Goal: Task Accomplishment & Management: Manage account settings

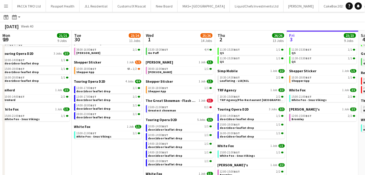
scroll to position [0, 151]
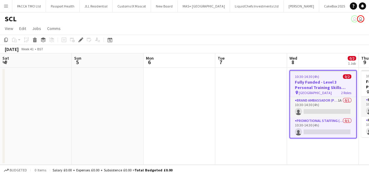
scroll to position [0, 207]
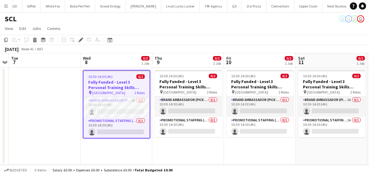
click at [6, 9] on button "Menu" at bounding box center [6, 6] width 12 height 12
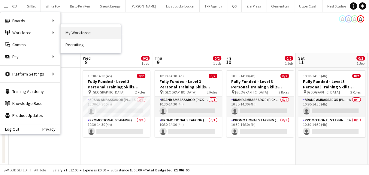
click at [69, 32] on link "My Workforce" at bounding box center [91, 33] width 60 height 12
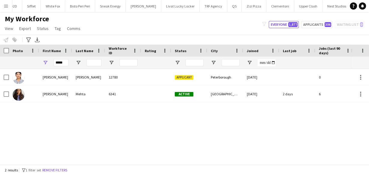
drag, startPoint x: 317, startPoint y: 45, endPoint x: 312, endPoint y: 39, distance: 7.1
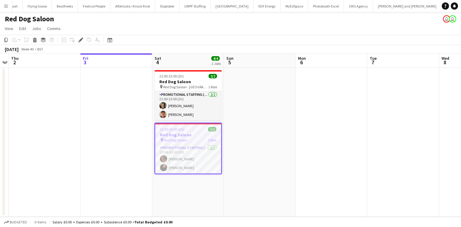
scroll to position [0, 667]
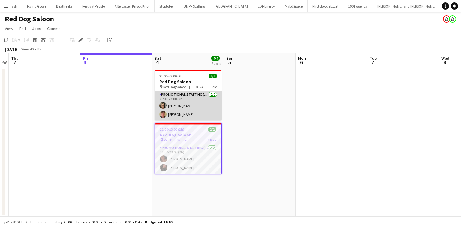
click at [182, 105] on app-card-role "Promotional Staffing (Brand Ambassadors) 2/2 21:00-23:00 (2h) bruno lansdown Co…" at bounding box center [188, 105] width 67 height 29
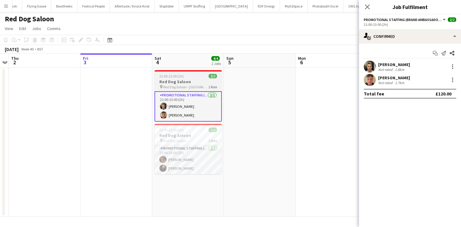
click at [194, 75] on div "21:00-23:00 (2h) 2/2" at bounding box center [188, 76] width 67 height 5
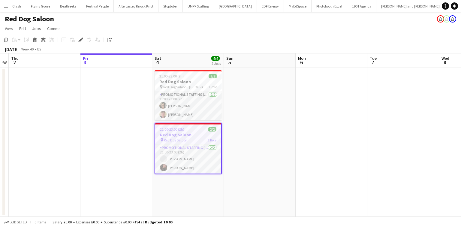
scroll to position [0, 667]
click at [168, 114] on app-card-role "Promotional Staffing (Brand Ambassadors) 2/2 21:00-23:00 (2h) bruno lansdown Co…" at bounding box center [188, 105] width 67 height 29
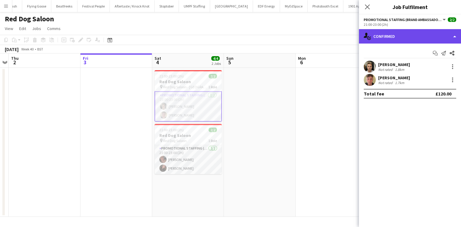
click at [383, 35] on div "single-neutral-actions-check-2 Confirmed" at bounding box center [410, 36] width 102 height 14
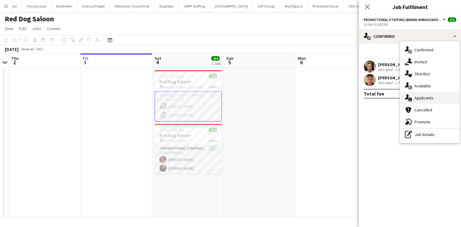
click at [438, 96] on div "single-neutral-actions-information Applicants" at bounding box center [429, 98] width 59 height 12
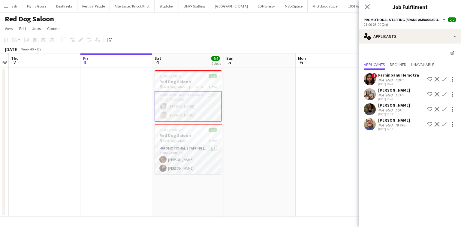
click at [389, 96] on div "Not rated" at bounding box center [386, 95] width 16 height 5
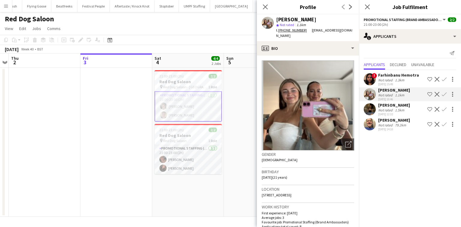
click at [373, 109] on app-user-avatar at bounding box center [370, 109] width 12 height 12
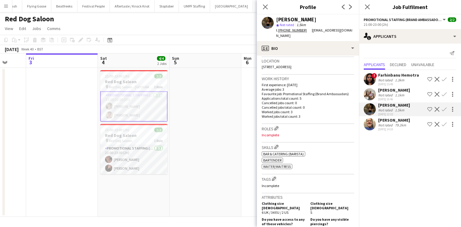
scroll to position [0, 189]
click at [148, 108] on app-card-role "Promotional Staffing (Brand Ambassadors) 2/2 21:00-23:00 (2h) bruno lansdown Co…" at bounding box center [134, 106] width 67 height 30
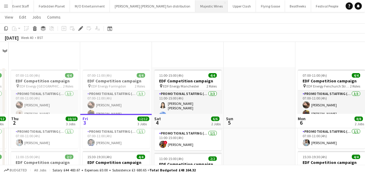
scroll to position [0, 207]
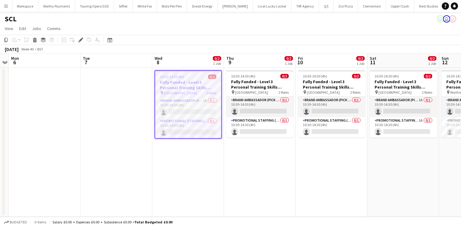
scroll to position [0, 1202]
click at [253, 99] on app-card-role "Brand Ambassador (Pick up) 0/1 10:30-14:30 (4h) single-neutral-actions" at bounding box center [259, 107] width 67 height 20
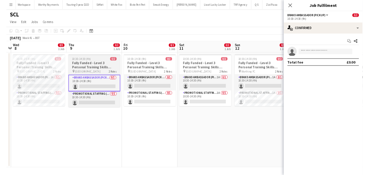
scroll to position [0, 209]
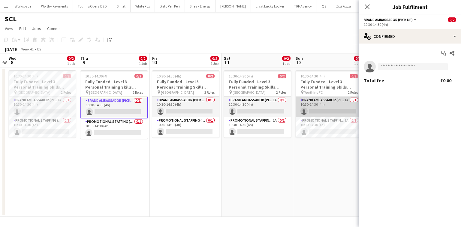
click at [316, 100] on app-card-role "Brand Ambassador (Pick up) 1A 0/1 10:30-14:30 (4h) single-neutral-actions" at bounding box center [329, 107] width 67 height 20
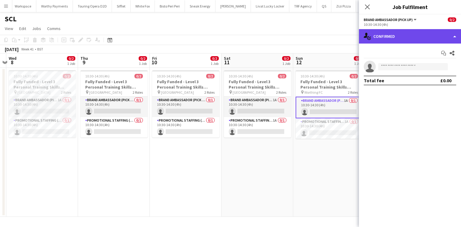
click at [386, 34] on div "single-neutral-actions-check-2 Confirmed" at bounding box center [410, 36] width 102 height 14
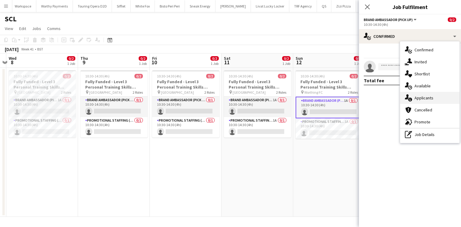
click at [418, 96] on span "Applicants" at bounding box center [424, 97] width 19 height 5
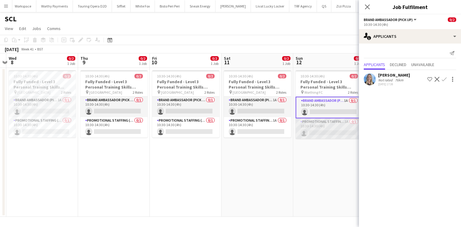
click at [318, 133] on app-card-role "Promotional Staffing (Brand Ambassadors) 1A 0/1 10:30-14:30 (4h) single-neutral…" at bounding box center [329, 128] width 67 height 20
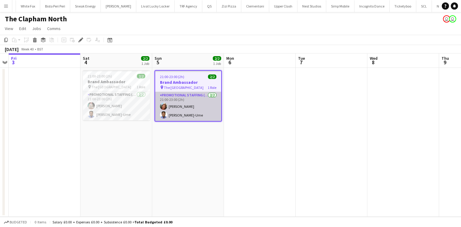
scroll to position [0, 1318]
click at [173, 108] on app-card-role "Promotional Staffing (Brand Ambassadors) 2/2 21:00-23:00 (2h) Lianna Smith-Prin…" at bounding box center [188, 106] width 66 height 29
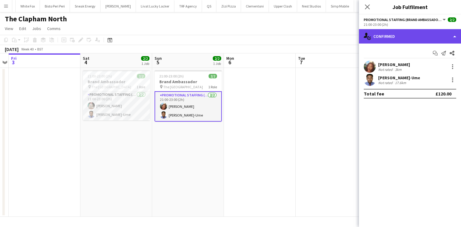
click at [387, 40] on div "single-neutral-actions-check-2 Confirmed" at bounding box center [410, 36] width 102 height 14
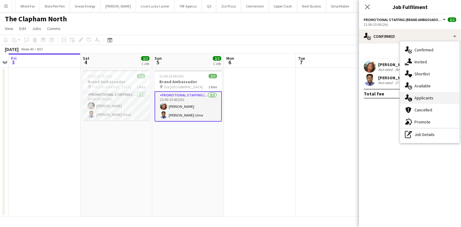
click at [418, 97] on span "Applicants" at bounding box center [424, 97] width 19 height 5
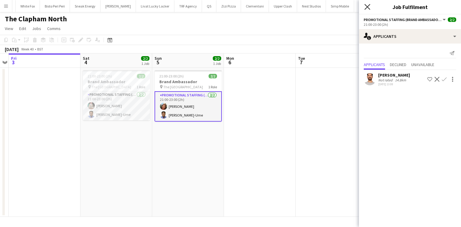
click at [367, 10] on icon "Close pop-in" at bounding box center [368, 7] width 6 height 6
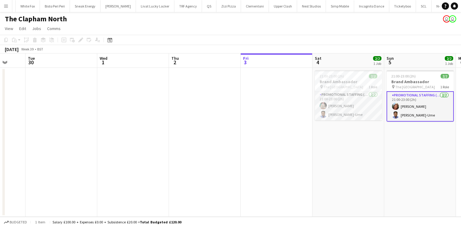
scroll to position [0, 189]
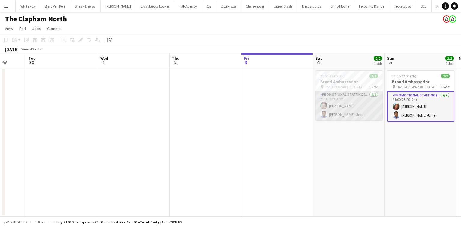
click at [365, 109] on app-card-role "Promotional Staffing (Brand Ambassadors) 2/2 21:00-23:00 (2h) Viktorija Zlatkut…" at bounding box center [349, 105] width 67 height 29
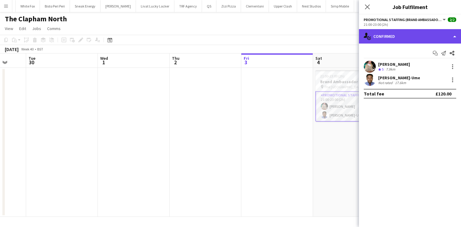
click at [407, 31] on div "single-neutral-actions-check-2 Confirmed" at bounding box center [410, 36] width 102 height 14
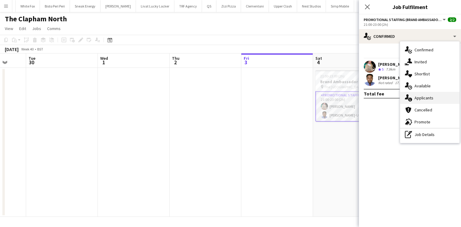
click at [427, 100] on span "Applicants" at bounding box center [424, 97] width 19 height 5
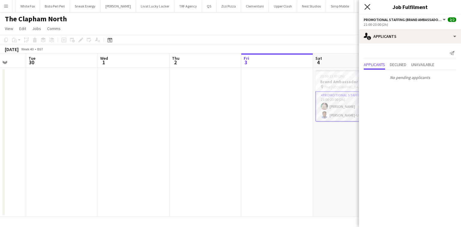
click at [370, 5] on icon at bounding box center [368, 7] width 6 height 6
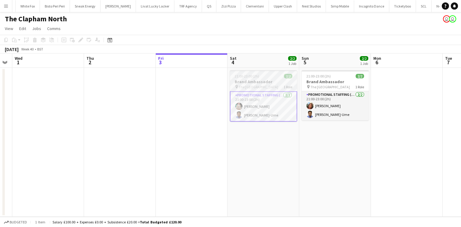
scroll to position [0, 275]
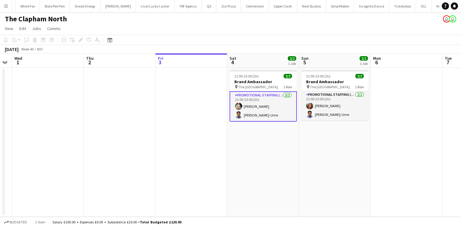
click at [276, 117] on app-card-role "Promotional Staffing (Brand Ambassadors) 2/2 21:00-23:00 (2h) Viktorija Zlatkut…" at bounding box center [263, 106] width 67 height 30
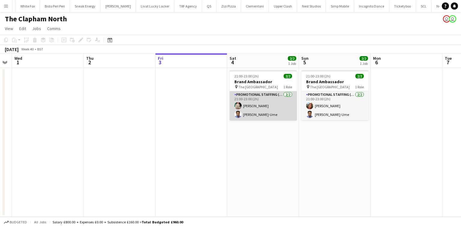
click at [276, 117] on app-card-role "Promotional Staffing (Brand Ambassadors) 2/2 21:00-23:00 (2h) Viktorija Zlatkut…" at bounding box center [263, 105] width 67 height 29
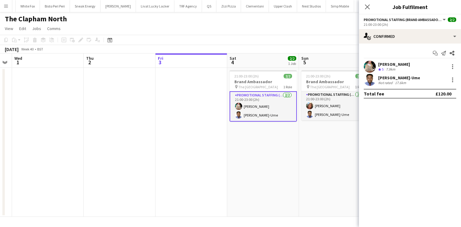
click at [389, 70] on div "7.9km" at bounding box center [391, 69] width 12 height 5
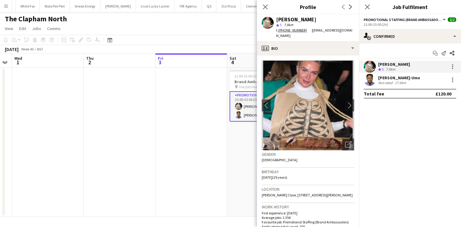
click at [263, 12] on div "Close pop-in" at bounding box center [265, 7] width 17 height 14
click at [263, 9] on icon at bounding box center [266, 7] width 6 height 6
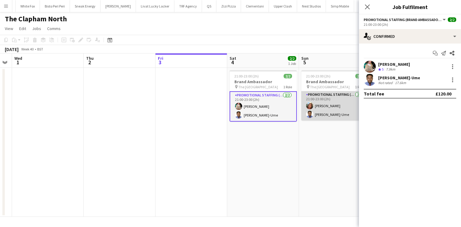
click at [345, 92] on app-card-role "Promotional Staffing (Brand Ambassadors) 2/2 21:00-23:00 (2h) Lianna Smith-Prin…" at bounding box center [335, 105] width 67 height 29
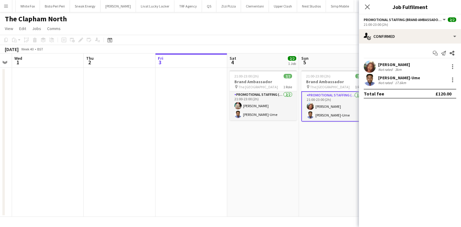
click at [346, 102] on app-card-role "Promotional Staffing (Brand Ambassadors) 2/2 21:00-23:00 (2h) Lianna Smith-Prin…" at bounding box center [335, 106] width 67 height 30
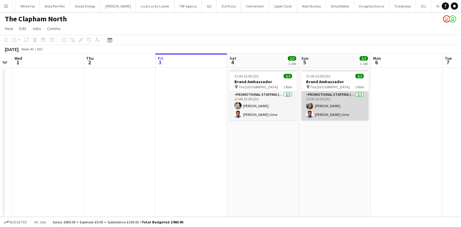
click at [351, 96] on app-card-role "Promotional Staffing (Brand Ambassadors) 2/2 21:00-23:00 (2h) Lianna Smith-Prin…" at bounding box center [335, 105] width 67 height 29
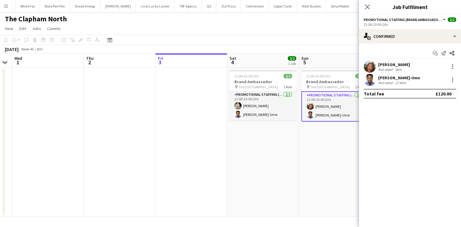
click at [410, 66] on div "Lianna Smith-Prince" at bounding box center [394, 64] width 32 height 5
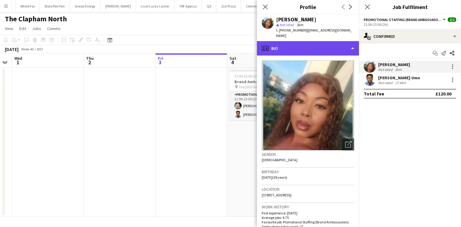
click at [324, 43] on div "profile Bio" at bounding box center [308, 48] width 102 height 14
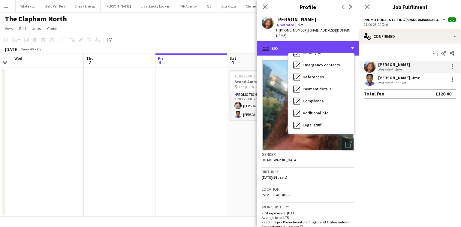
scroll to position [81, 0]
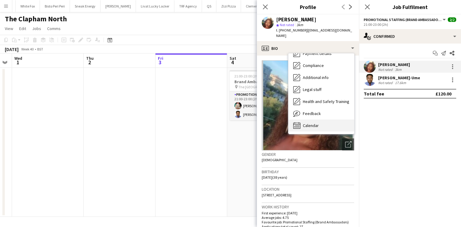
click at [326, 120] on div "Calendar Calendar" at bounding box center [322, 126] width 66 height 12
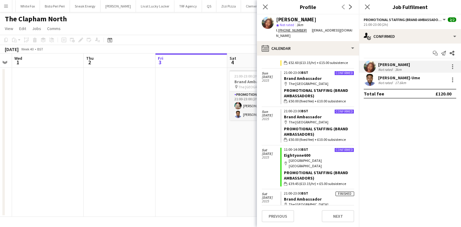
scroll to position [559, 0]
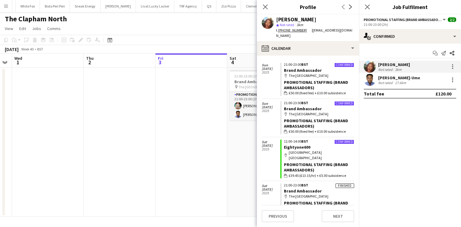
click at [371, 84] on app-user-avatar at bounding box center [370, 80] width 12 height 12
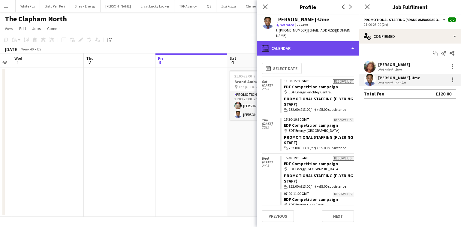
click at [299, 41] on div "calendar-full Calendar" at bounding box center [308, 48] width 102 height 14
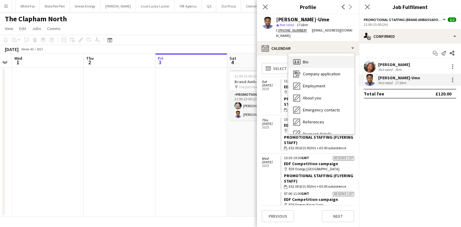
click at [302, 56] on div "Bio Bio" at bounding box center [322, 62] width 66 height 12
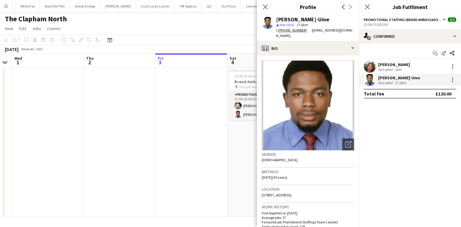
click at [302, 60] on img at bounding box center [308, 105] width 93 height 90
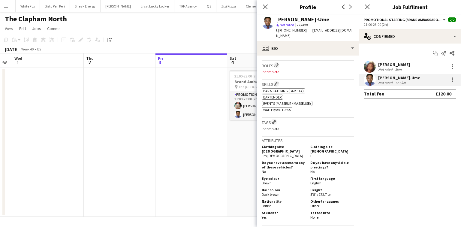
scroll to position [191, 0]
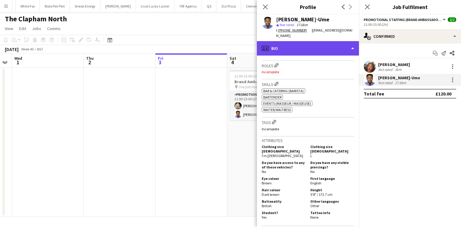
click at [318, 45] on div "profile Bio" at bounding box center [308, 48] width 102 height 14
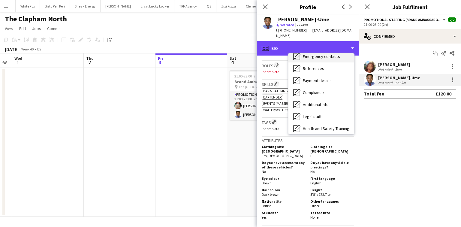
scroll to position [54, 0]
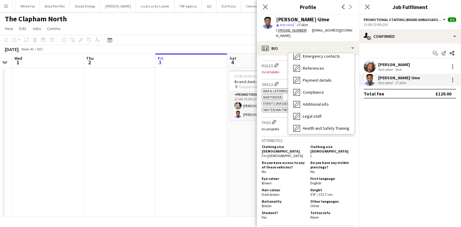
click at [227, 176] on app-date-cell at bounding box center [192, 142] width 72 height 149
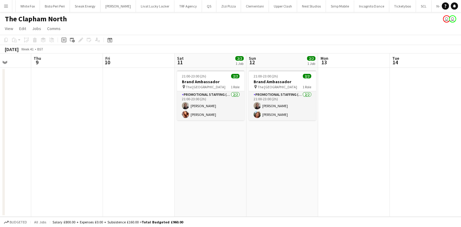
scroll to position [0, 269]
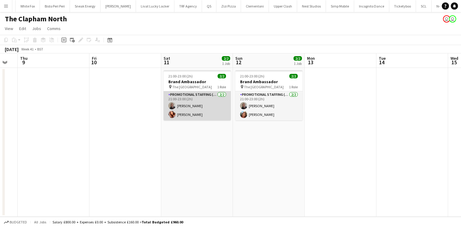
click at [223, 117] on app-card-role "Promotional Staffing (Brand Ambassadors) 2/2 21:00-23:00 (2h) Joseph Mesioye Po…" at bounding box center [197, 105] width 67 height 29
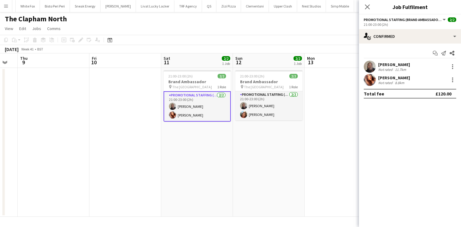
click at [395, 83] on div "8.8km" at bounding box center [400, 83] width 12 height 5
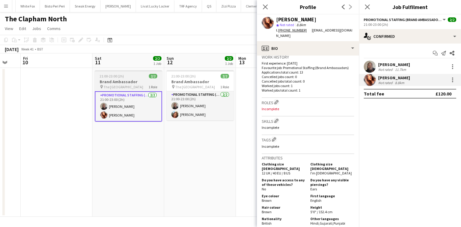
scroll to position [0, 195]
click at [399, 74] on div "Poonam Solanki Not rated 8.8km" at bounding box center [410, 80] width 102 height 12
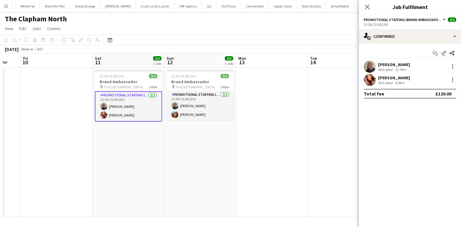
click at [397, 72] on div "Joseph Mesioye Not rated 11.7km" at bounding box center [410, 67] width 102 height 12
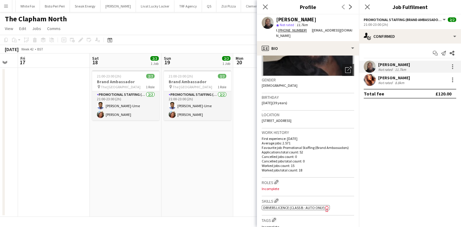
scroll to position [0, 269]
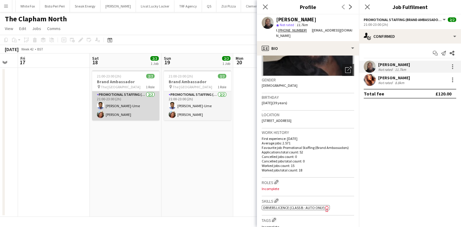
click at [123, 105] on app-card-role "Promotional Staffing (Brand Ambassadors) 2/2 21:00-23:00 (2h) Fidelis Ejike-Ume…" at bounding box center [125, 105] width 67 height 29
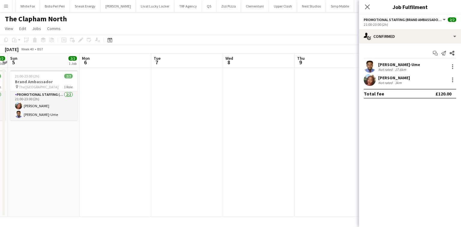
scroll to position [0, 184]
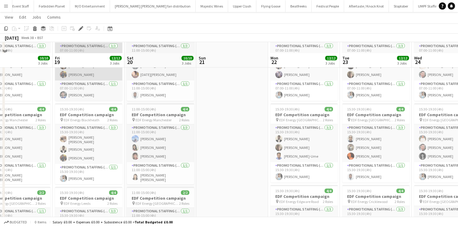
scroll to position [96, 0]
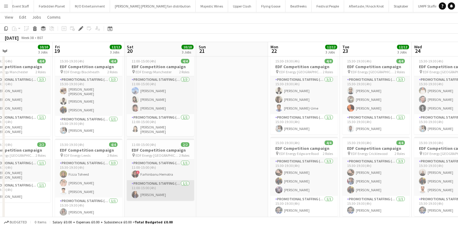
click at [157, 189] on app-card-role "Promotional Staffing (Team Leader) 1/1 11:00-15:00 (4h) Mansi Mehta" at bounding box center [160, 190] width 67 height 20
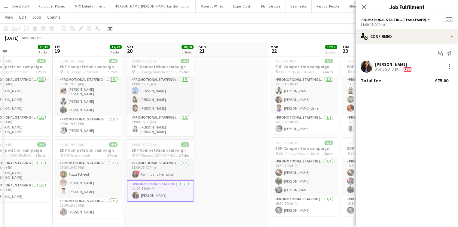
click at [391, 67] on div "1.9km" at bounding box center [397, 69] width 12 height 5
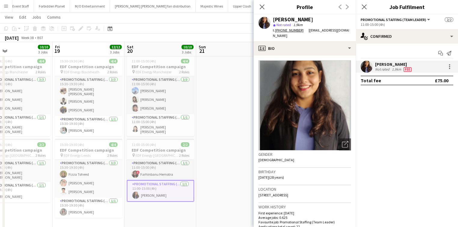
drag, startPoint x: 327, startPoint y: 189, endPoint x: 351, endPoint y: 192, distance: 24.8
click at [351, 192] on app-crew-profile-bio "Open photos pop-in Gender Female Birthday 05-11-1996 (28 years) Location 7 Bath…" at bounding box center [305, 142] width 102 height 172
click at [288, 193] on span "7 Bathley Street, Bathley street, Nottingham, NG2 2LJ" at bounding box center [273, 195] width 30 height 5
drag, startPoint x: 326, startPoint y: 189, endPoint x: 339, endPoint y: 192, distance: 13.7
click at [339, 192] on div "Location 7 Bathley Street, Bathley street, Nottingham, NG2 2LJ" at bounding box center [304, 193] width 93 height 17
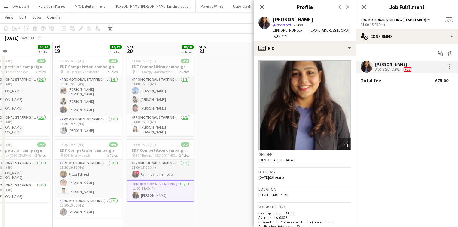
copy span "NG2 2LJ"
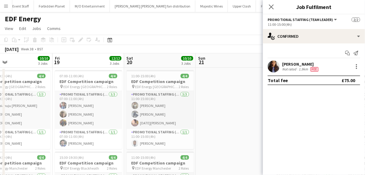
scroll to position [0, 163]
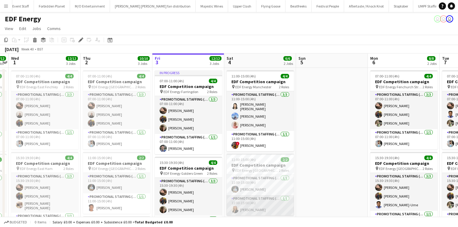
click at [251, 199] on app-card-role "Promotional Staffing (Team Leader) [DATE] 11:00-15:00 (4h) [PERSON_NAME]" at bounding box center [259, 205] width 67 height 20
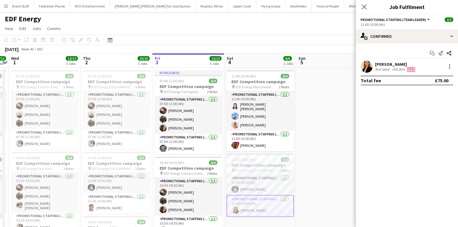
click at [385, 67] on div "Not rated" at bounding box center [383, 69] width 16 height 5
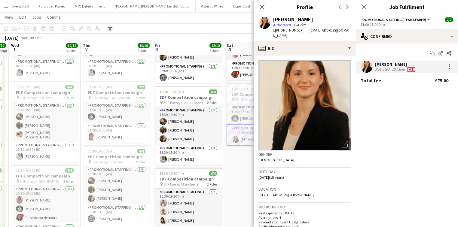
scroll to position [68, 0]
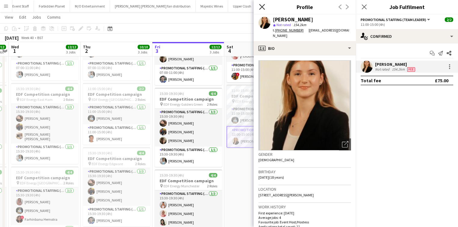
click at [261, 5] on icon "Close pop-in" at bounding box center [262, 7] width 6 height 6
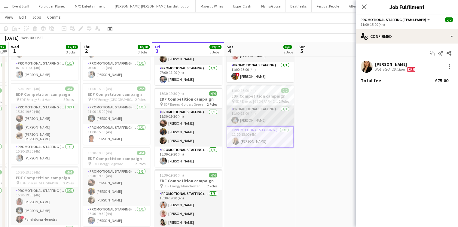
click at [256, 115] on app-card-role "Promotional Staffing (Flyering Staff) [DATE] 11:00-15:00 (4h) [PERSON_NAME]" at bounding box center [259, 116] width 67 height 20
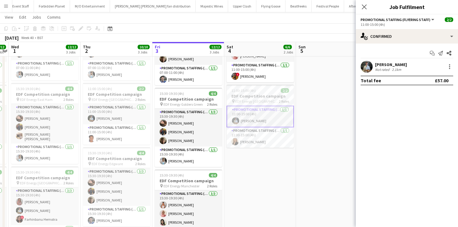
click at [373, 66] on div "Sonny Stowell Not rated 2.1km" at bounding box center [407, 67] width 102 height 12
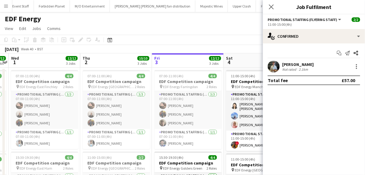
scroll to position [0, 207]
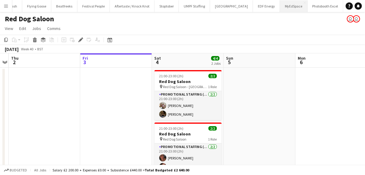
scroll to position [0, 207]
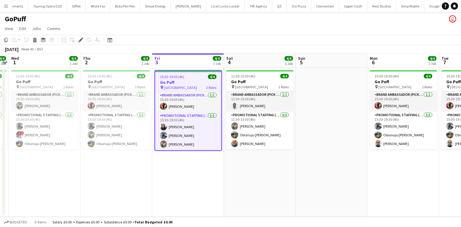
scroll to position [0, 1249]
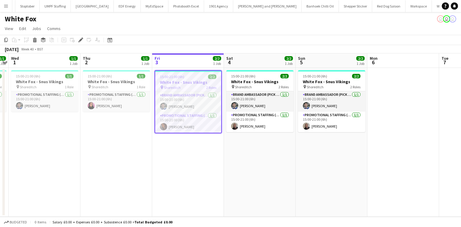
scroll to position [0, 811]
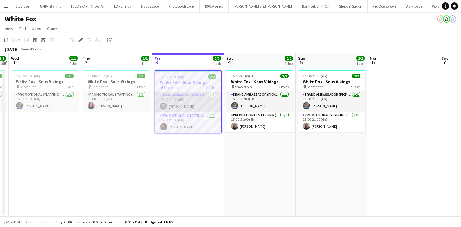
click at [208, 103] on app-card-role "Brand Ambassador (Pick up) 1/1 15:00-21:00 (6h) Elvis Assadi" at bounding box center [188, 102] width 66 height 20
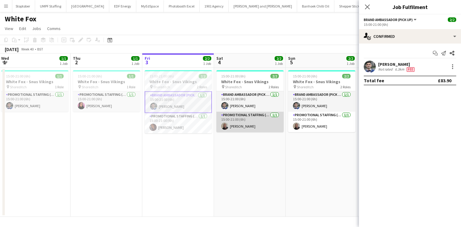
scroll to position [0, 217]
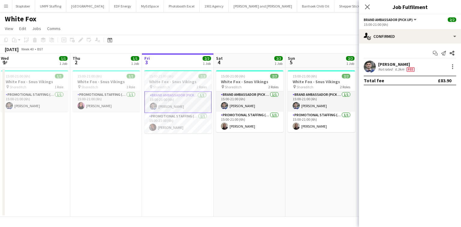
click at [392, 66] on div "Elvis Assadi" at bounding box center [397, 64] width 38 height 5
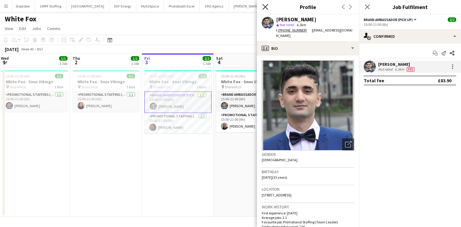
click at [264, 8] on icon at bounding box center [266, 7] width 6 height 6
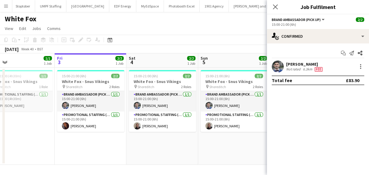
scroll to position [0, 233]
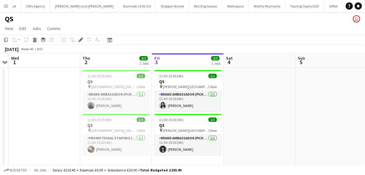
scroll to position [0, 207]
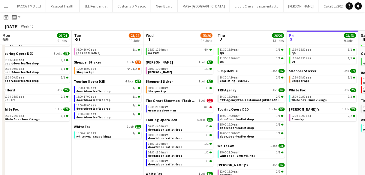
scroll to position [0, 151]
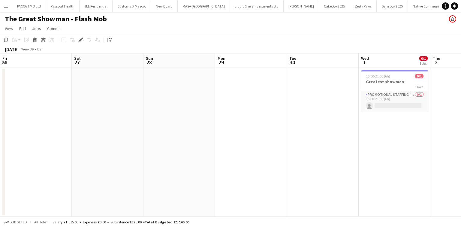
scroll to position [0, 207]
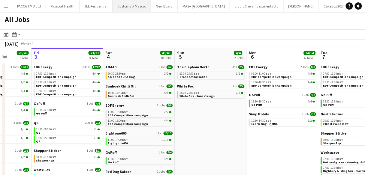
scroll to position [0, 184]
